Goal: Task Accomplishment & Management: Manage account settings

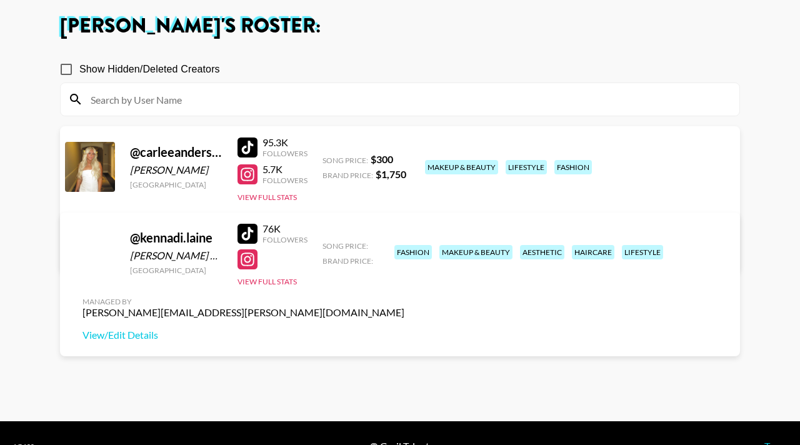
scroll to position [68, 0]
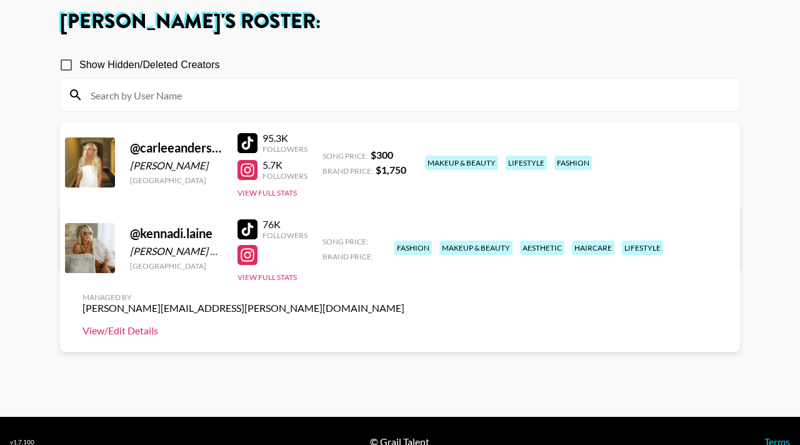
click at [404, 324] on link "View/Edit Details" at bounding box center [243, 330] width 322 height 12
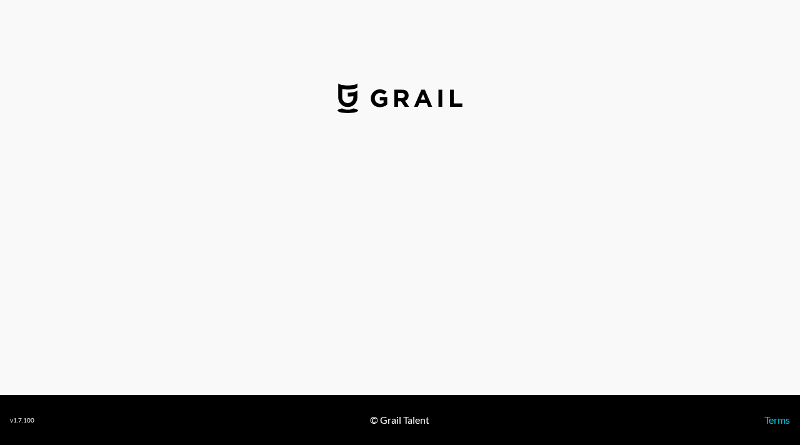
select select "USD"
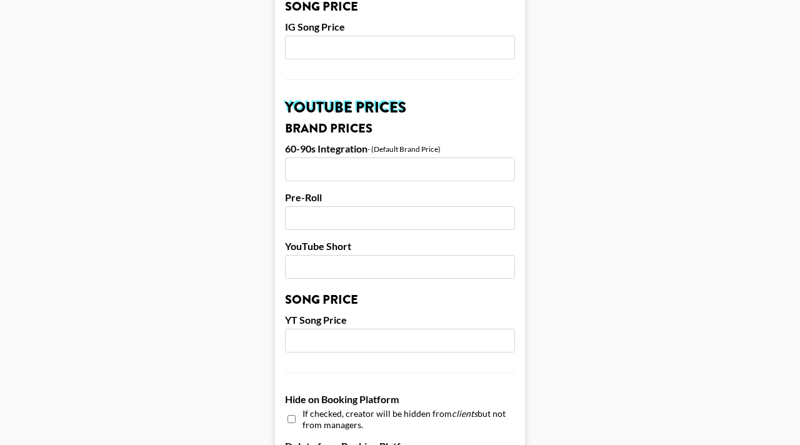
scroll to position [823, 0]
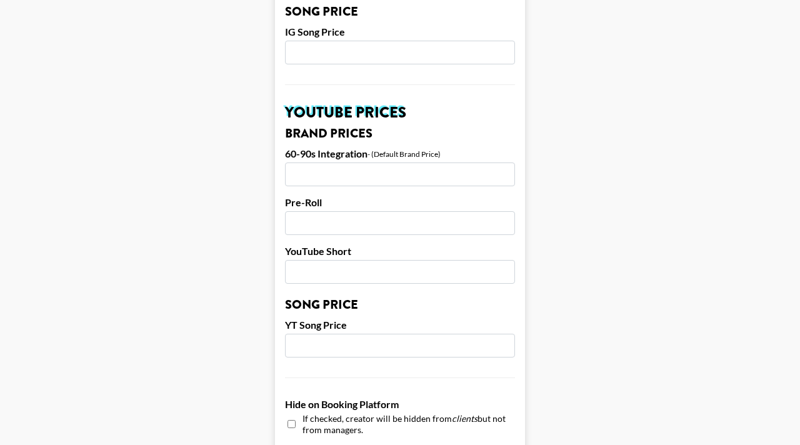
click at [380, 164] on input "number" at bounding box center [400, 174] width 230 height 24
click at [431, 127] on h3 "Brand Prices" at bounding box center [400, 133] width 230 height 12
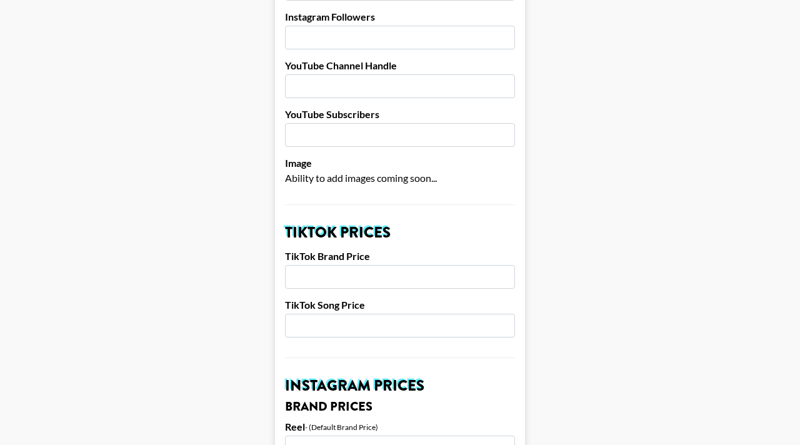
scroll to position [265, 0]
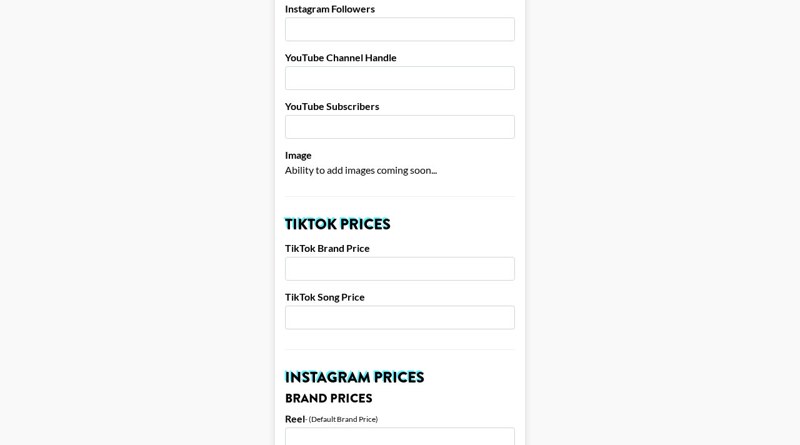
click at [347, 257] on input "number" at bounding box center [400, 269] width 230 height 24
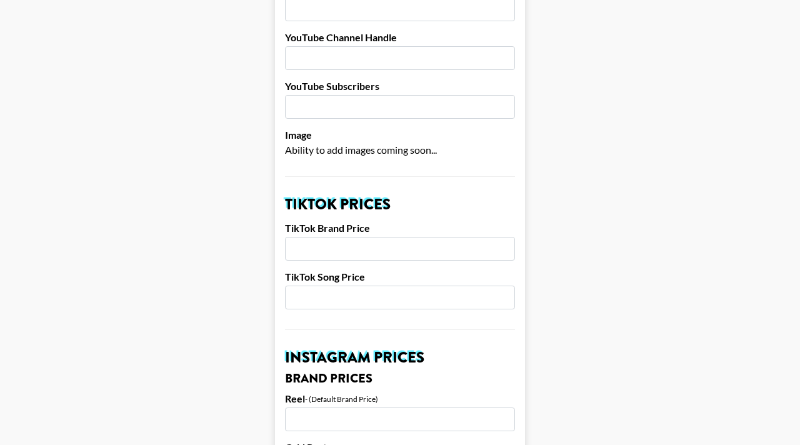
scroll to position [287, 0]
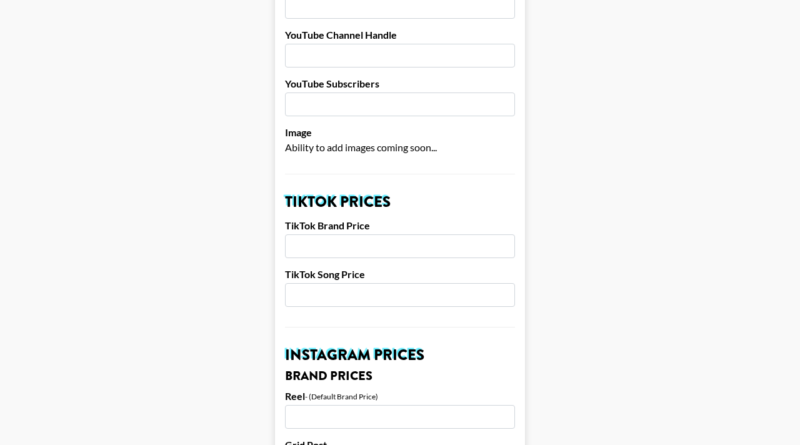
click at [359, 283] on input "number" at bounding box center [400, 295] width 230 height 24
click at [314, 234] on input "number" at bounding box center [400, 246] width 230 height 24
type input "1750"
click at [317, 283] on input "number" at bounding box center [400, 295] width 230 height 24
type input "200"
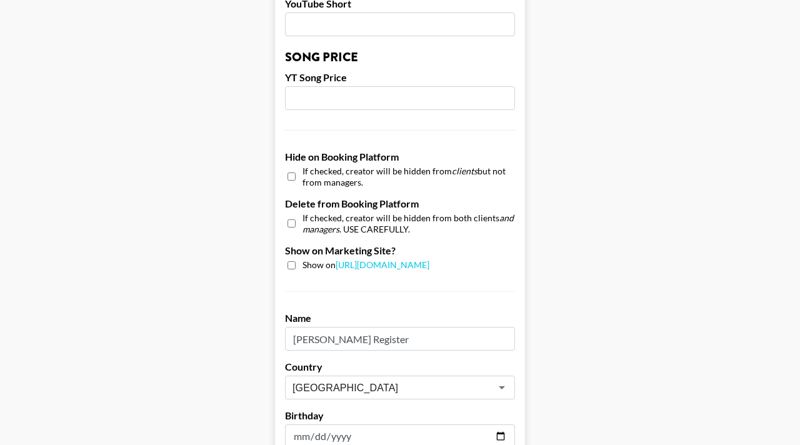
scroll to position [1290, 0]
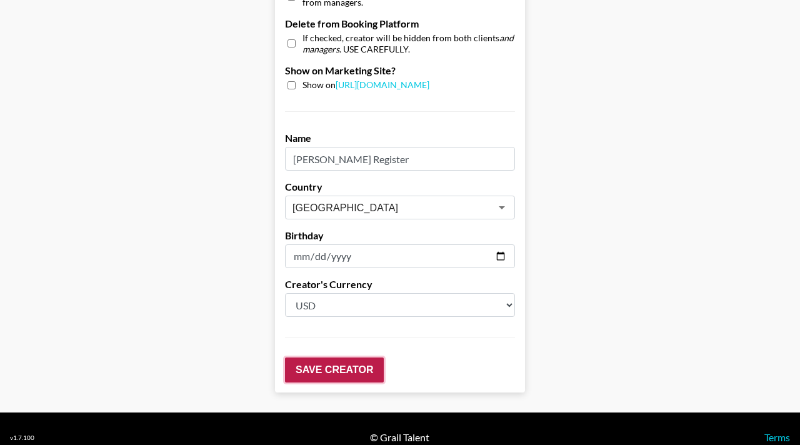
click at [328, 357] on input "Save Creator" at bounding box center [334, 369] width 99 height 25
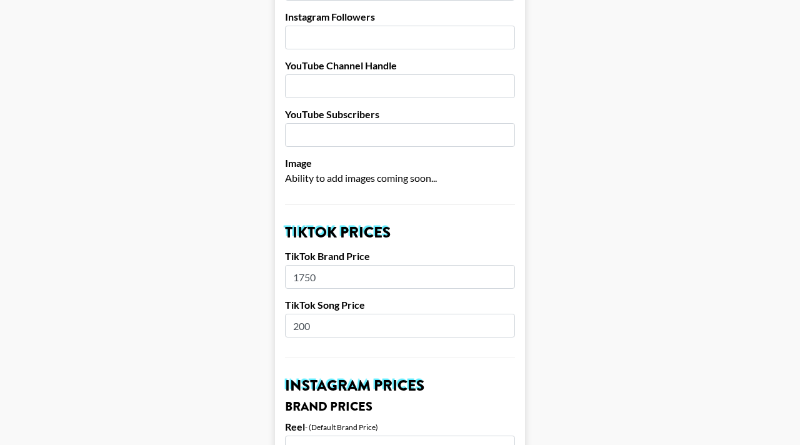
scroll to position [0, 0]
